Goal: Register for event/course

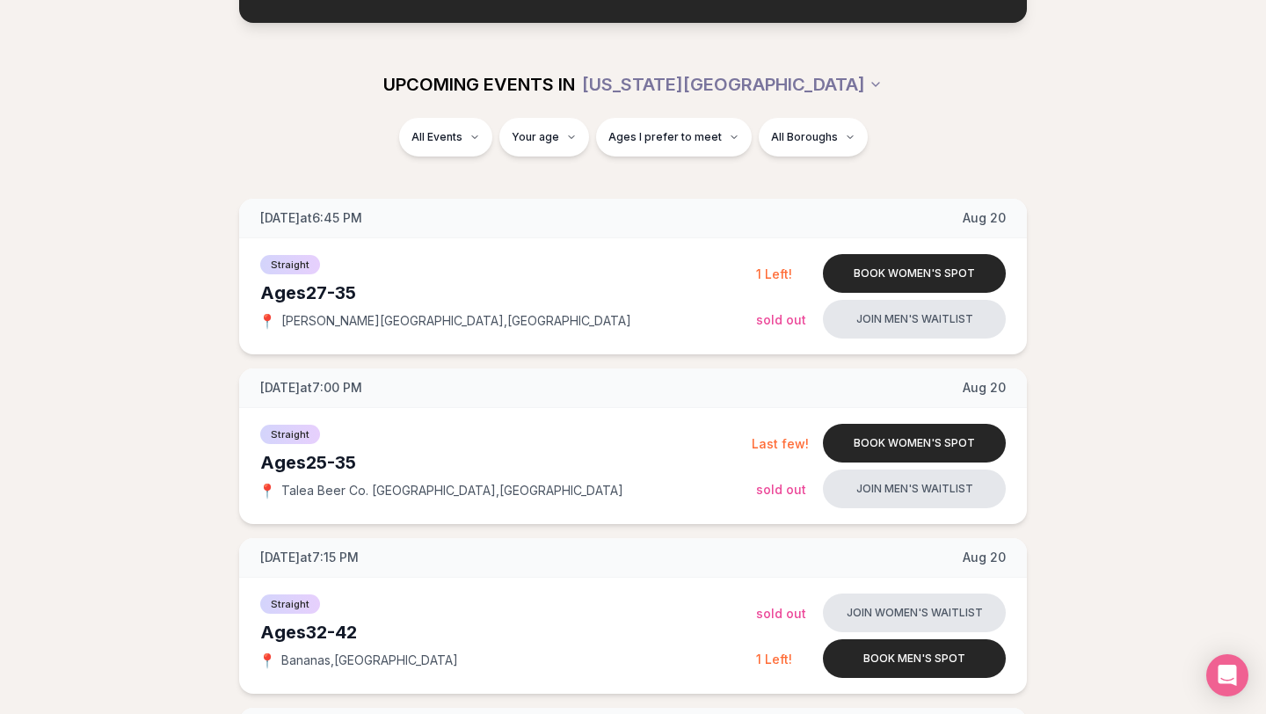
scroll to position [176, 0]
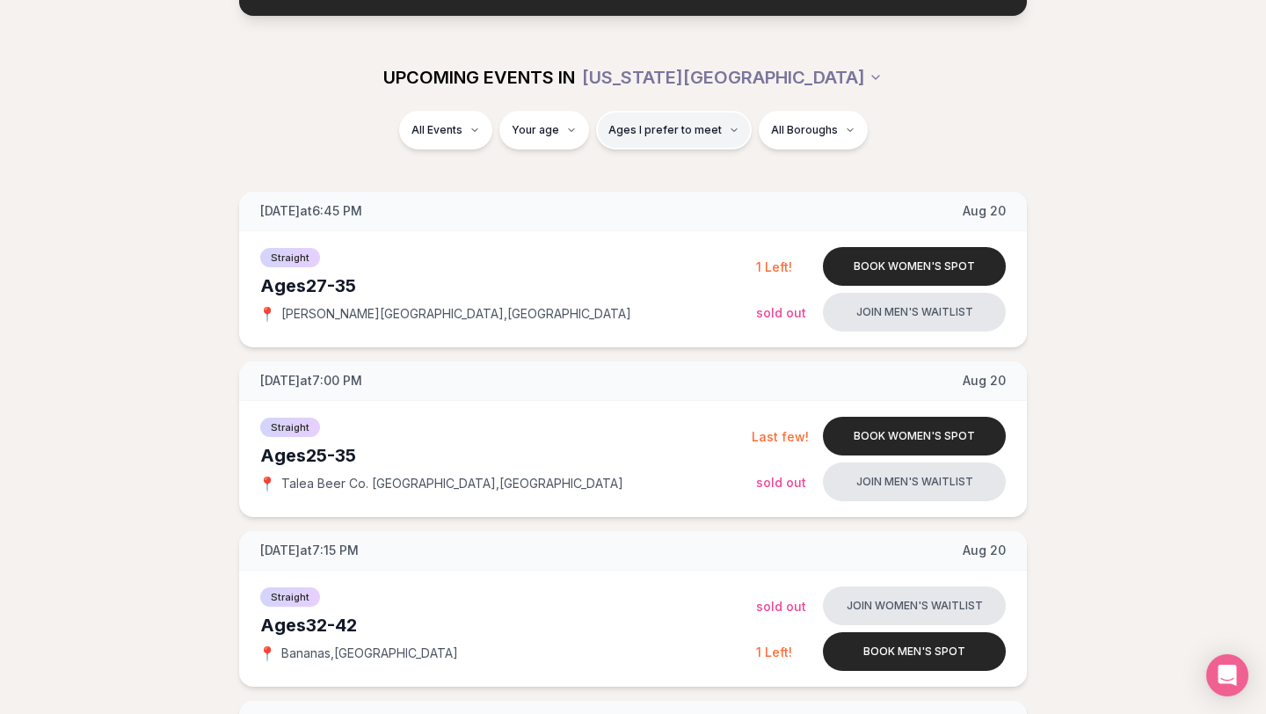
click at [660, 123] on span "Ages I prefer to meet" at bounding box center [664, 130] width 113 height 14
click at [648, 173] on div "Please enter your age first" at bounding box center [673, 180] width 155 height 32
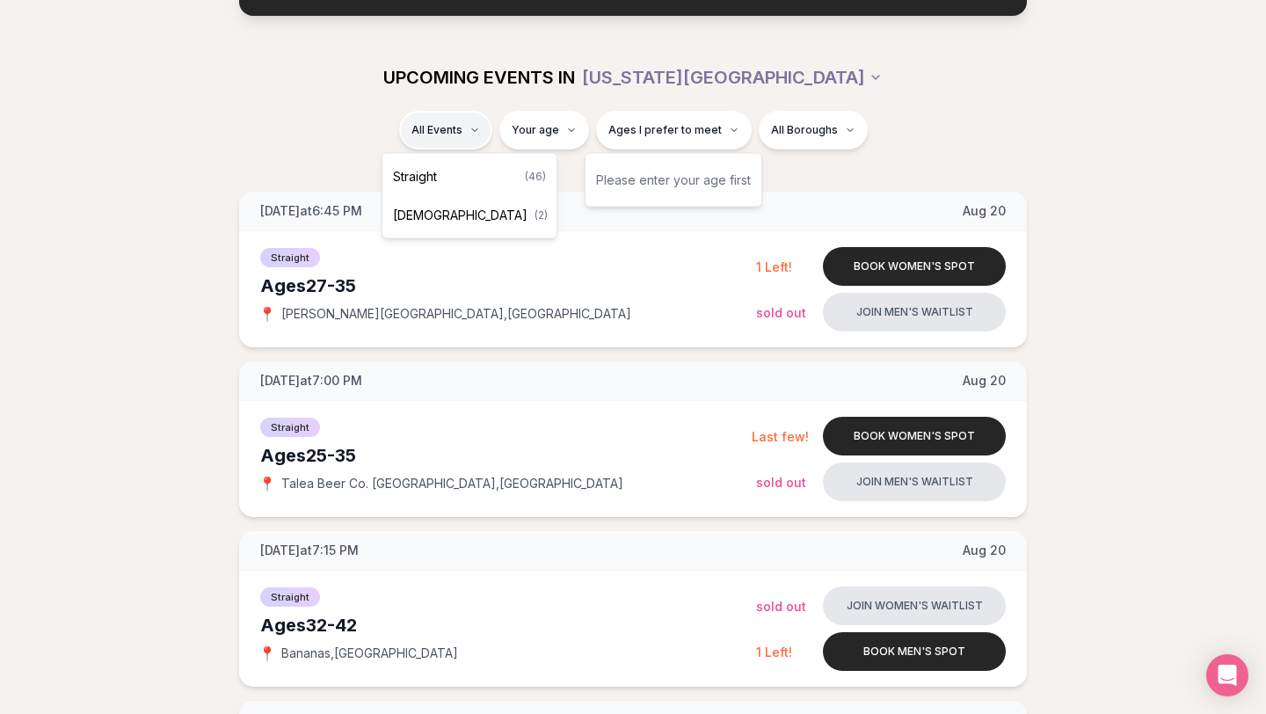
click at [446, 222] on span "[DEMOGRAPHIC_DATA]" at bounding box center [460, 216] width 135 height 18
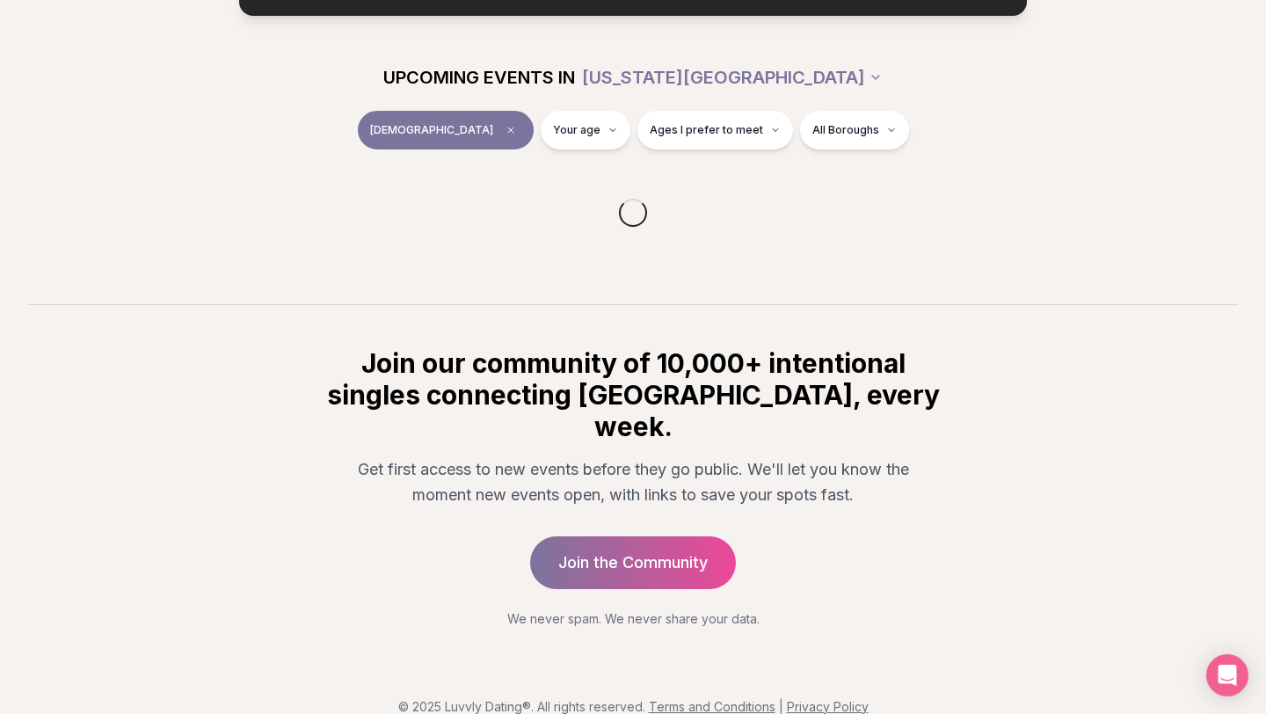
scroll to position [173, 0]
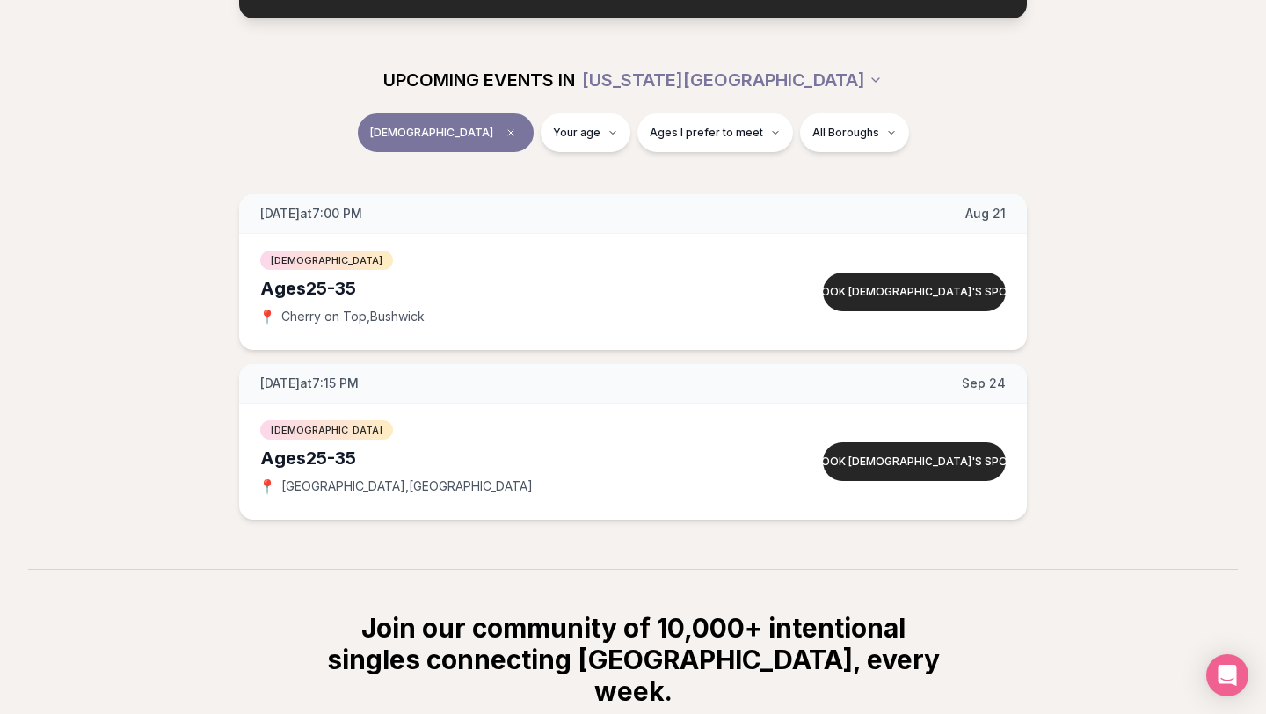
click at [442, 129] on span "[DEMOGRAPHIC_DATA]" at bounding box center [431, 133] width 123 height 14
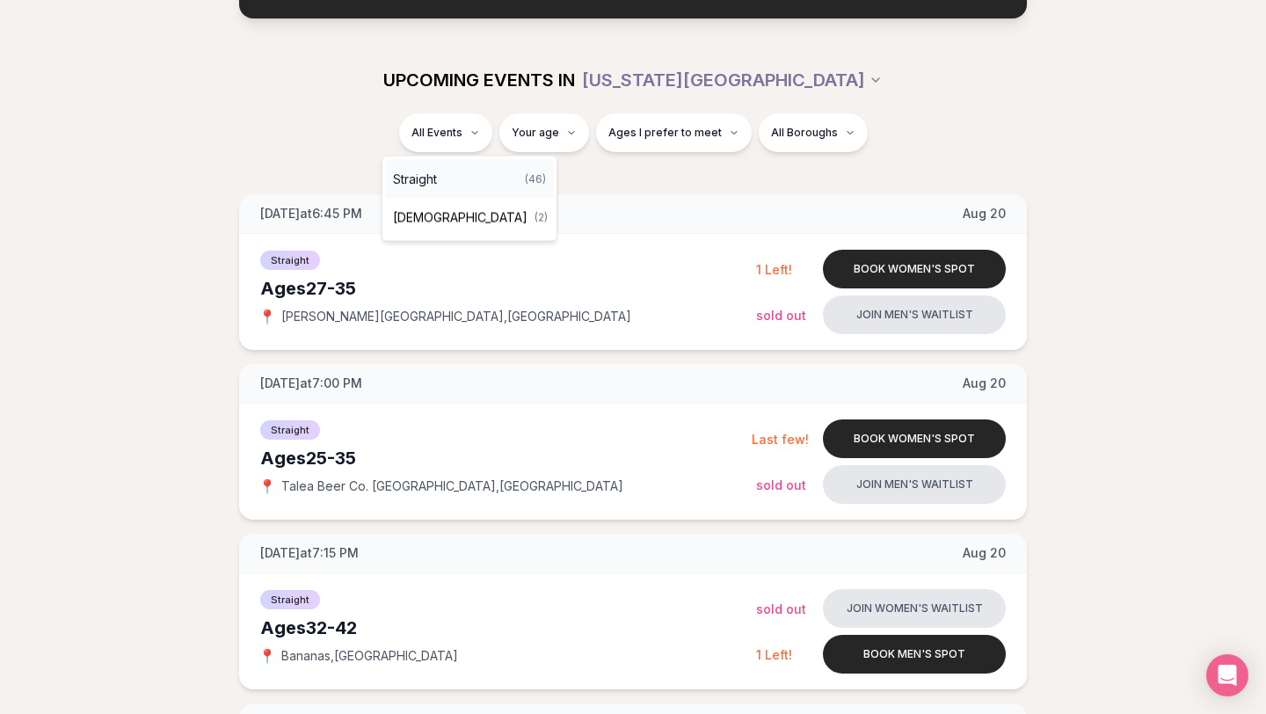
click at [459, 178] on div "Straight ( 46 )" at bounding box center [469, 179] width 167 height 39
